Goal: Navigation & Orientation: Find specific page/section

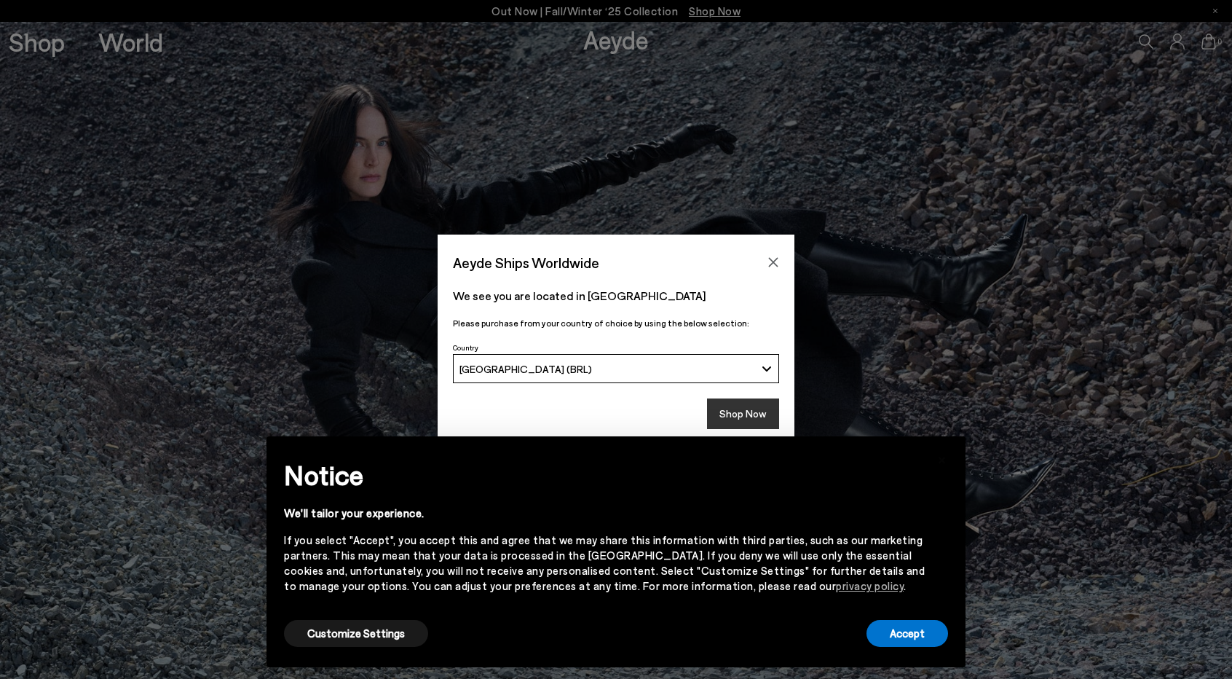
click at [722, 411] on button "Shop Now" at bounding box center [743, 413] width 72 height 31
click at [349, 631] on button "Customize Settings" at bounding box center [356, 633] width 144 height 27
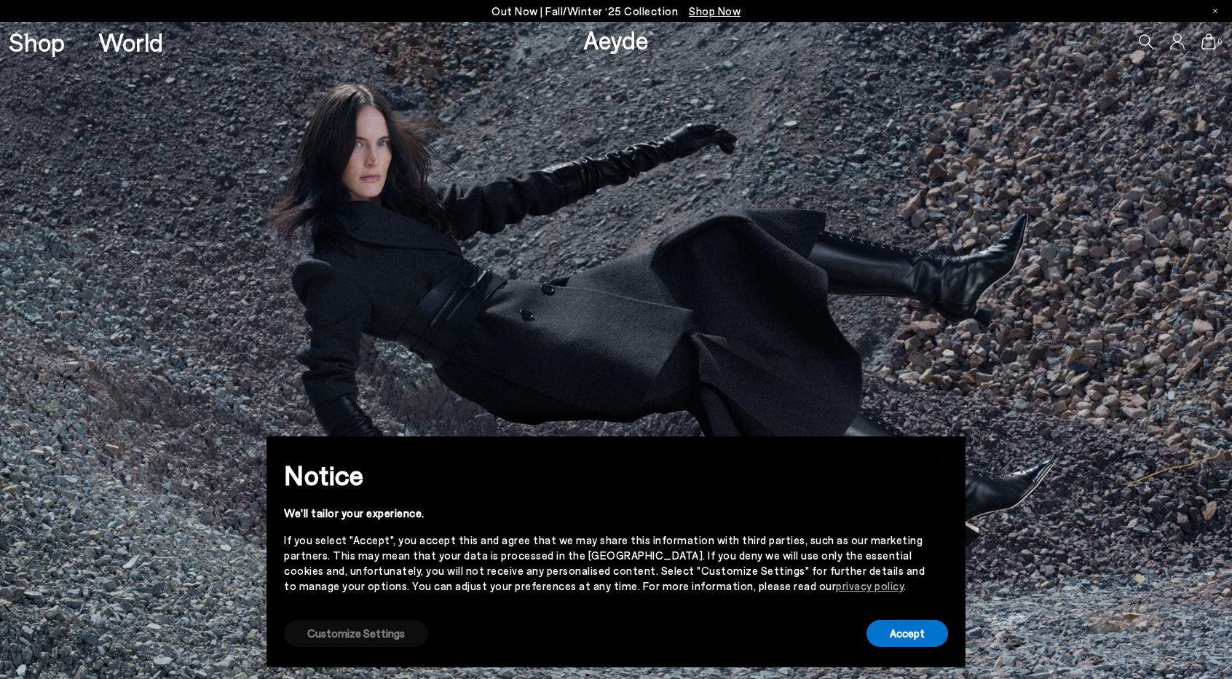
click at [379, 630] on button "Customize Settings" at bounding box center [356, 633] width 144 height 27
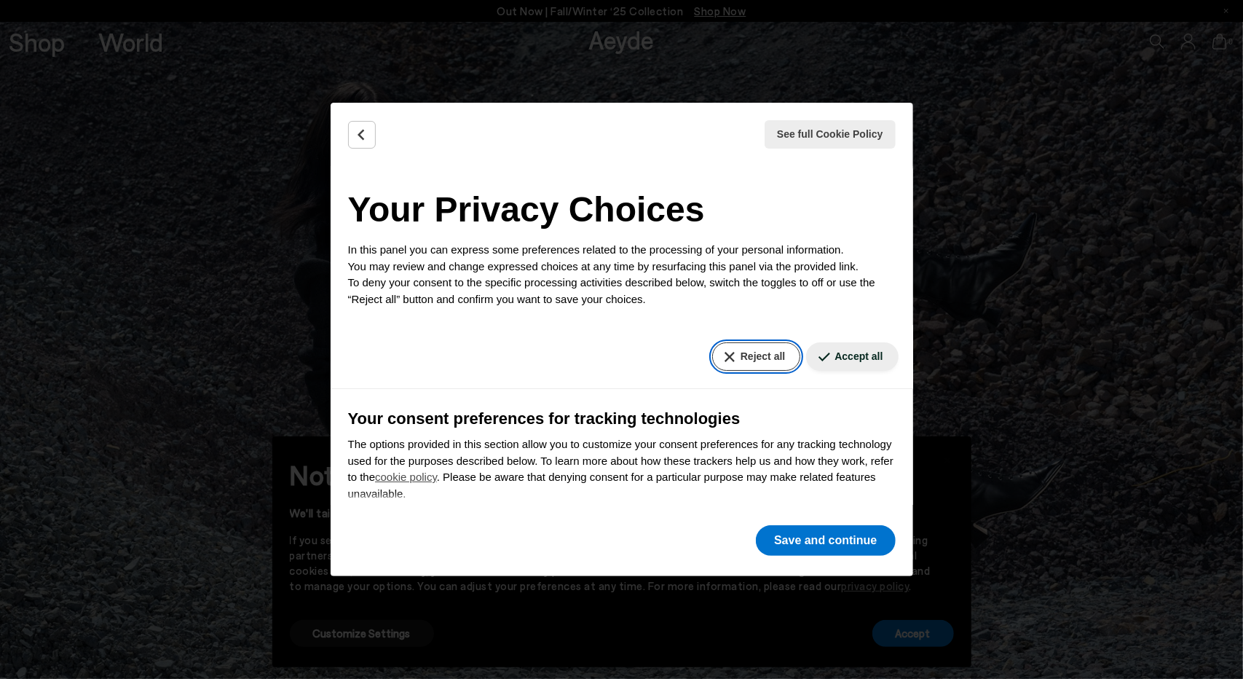
click at [750, 366] on button "Reject all" at bounding box center [756, 356] width 88 height 28
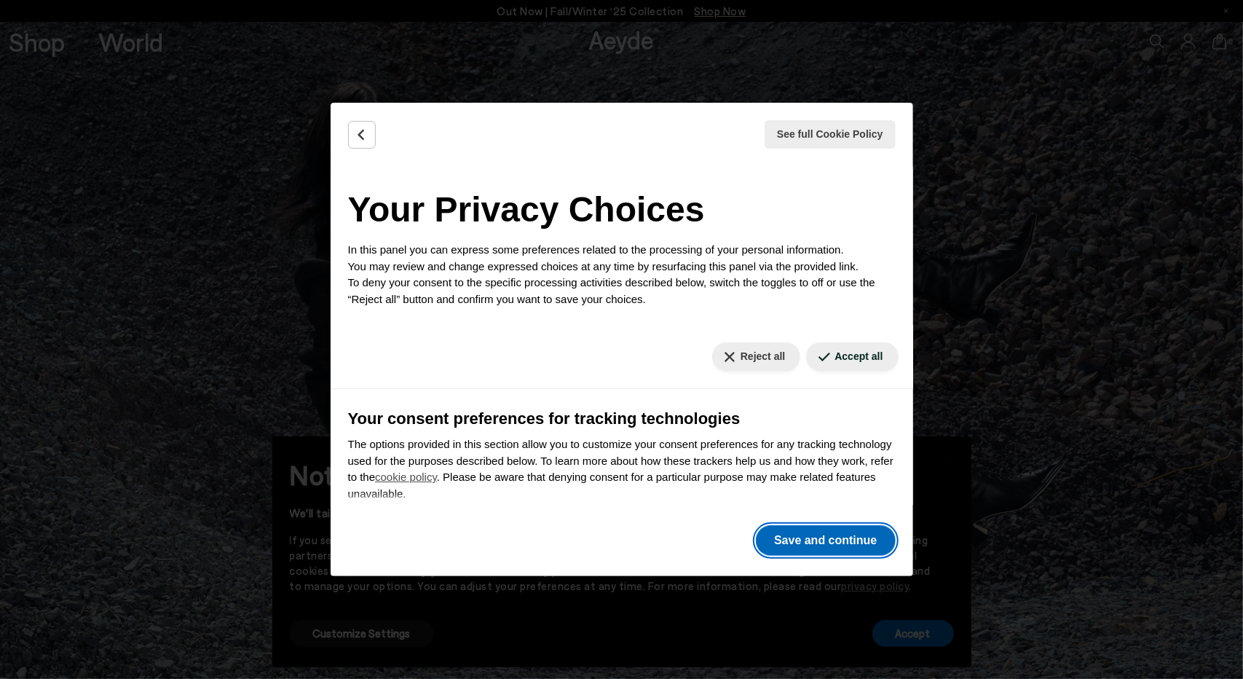
click at [795, 539] on button "Save and continue" at bounding box center [825, 540] width 139 height 31
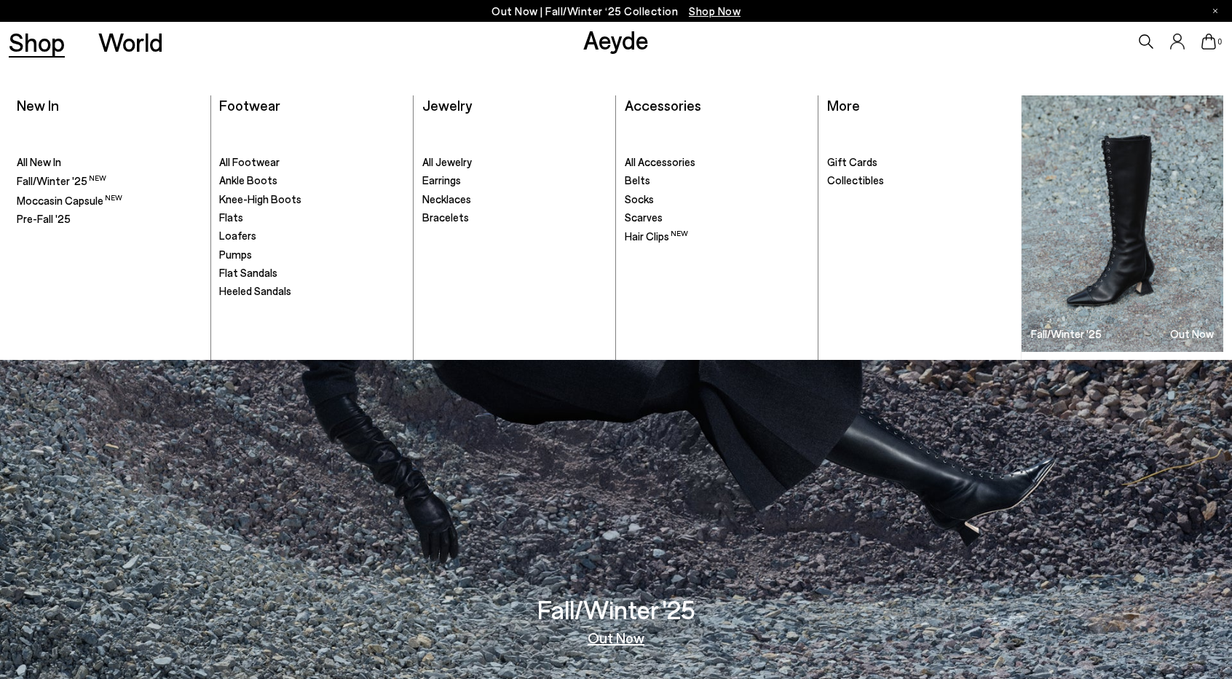
click at [45, 34] on link "Shop" at bounding box center [37, 41] width 56 height 25
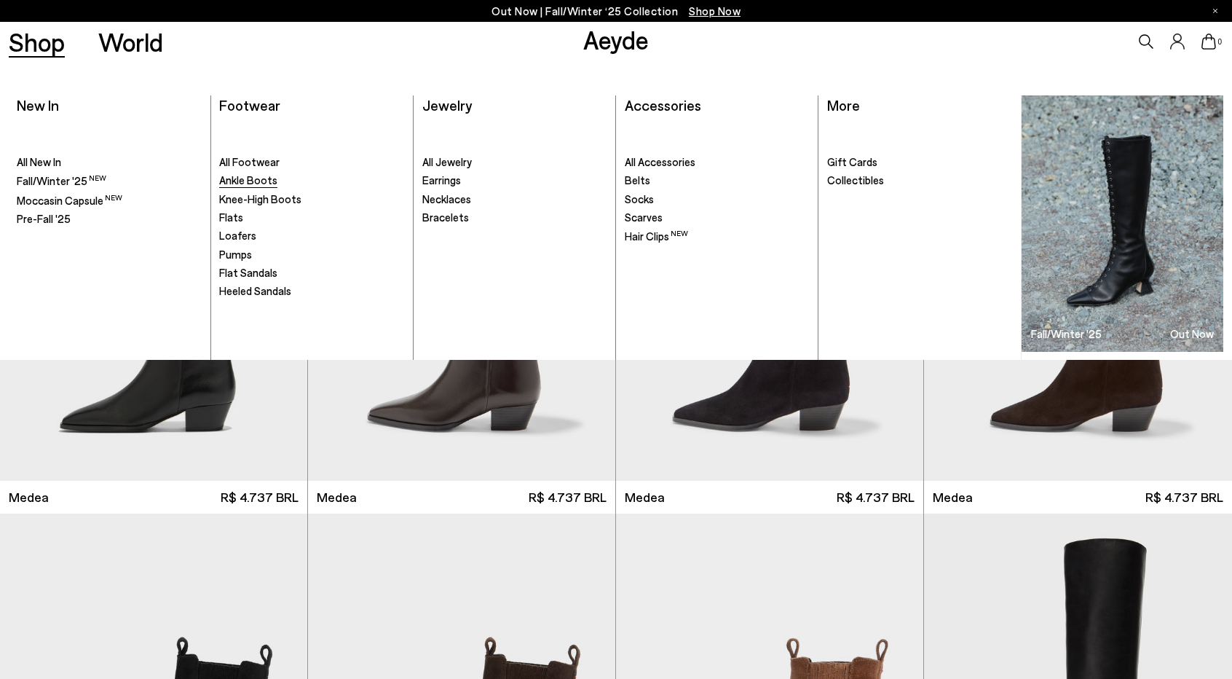
click at [247, 184] on span "Ankle Boots" at bounding box center [248, 179] width 58 height 13
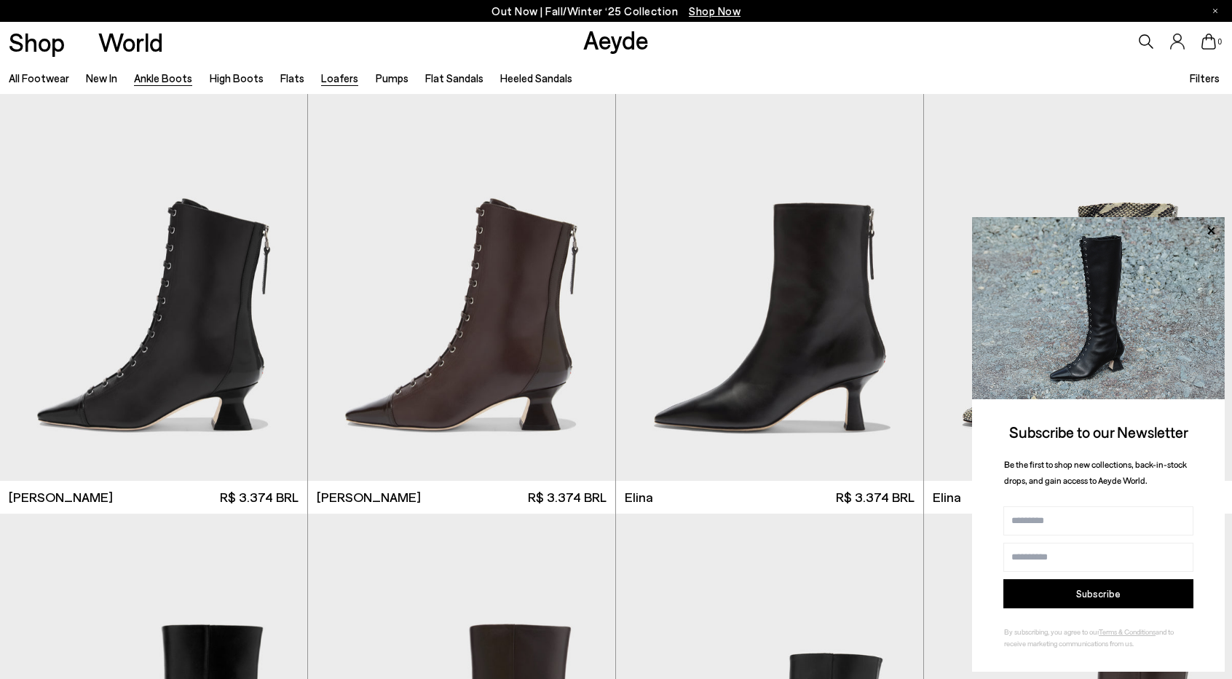
click at [325, 77] on link "Loafers" at bounding box center [339, 77] width 37 height 13
